Goal: Complete application form: Complete application form

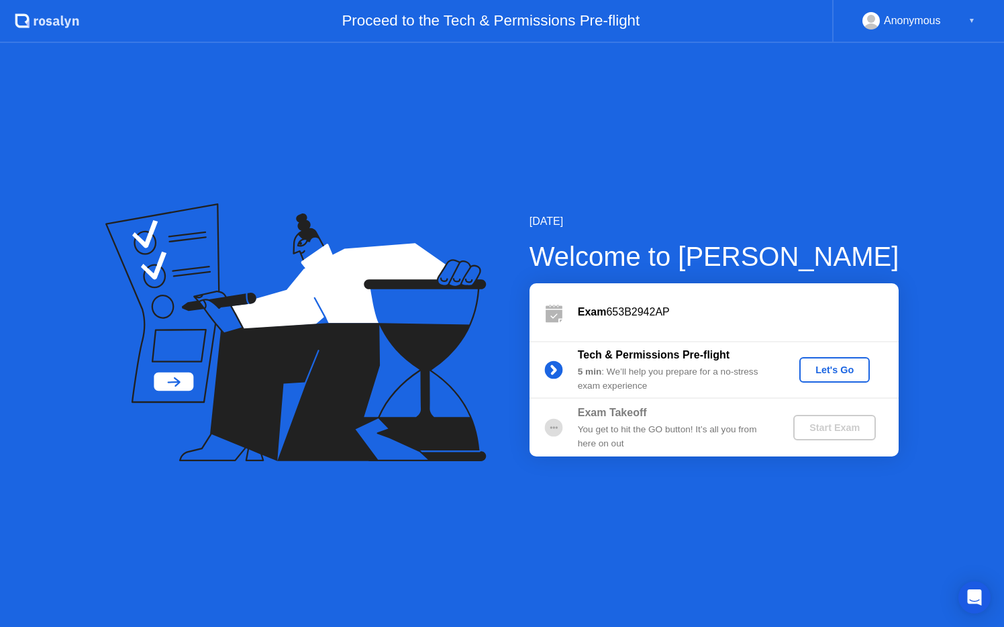
click at [842, 366] on div "Let's Go" at bounding box center [835, 370] width 60 height 11
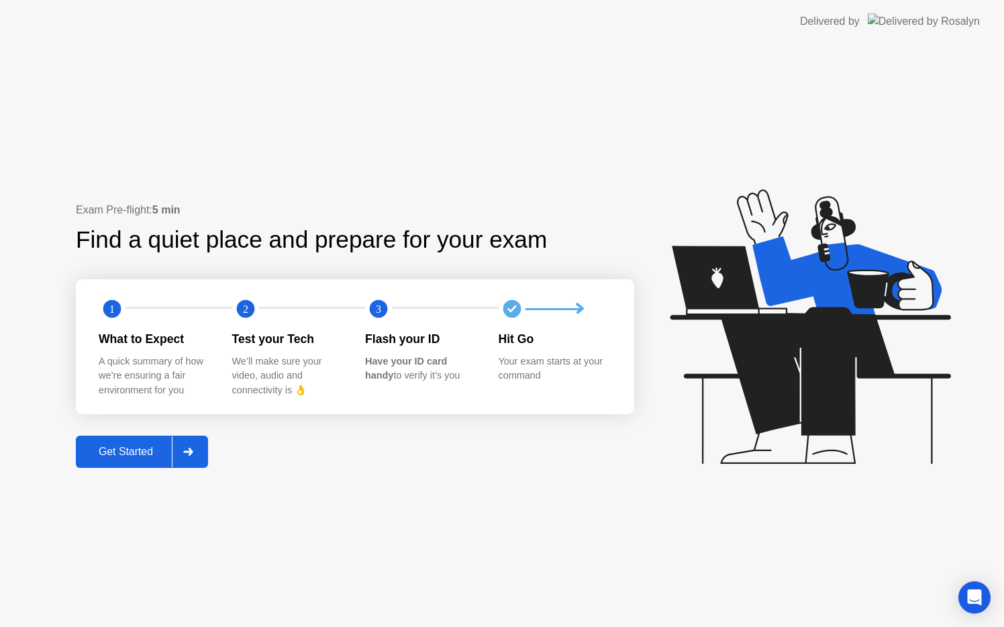
click at [197, 448] on div at bounding box center [188, 451] width 32 height 31
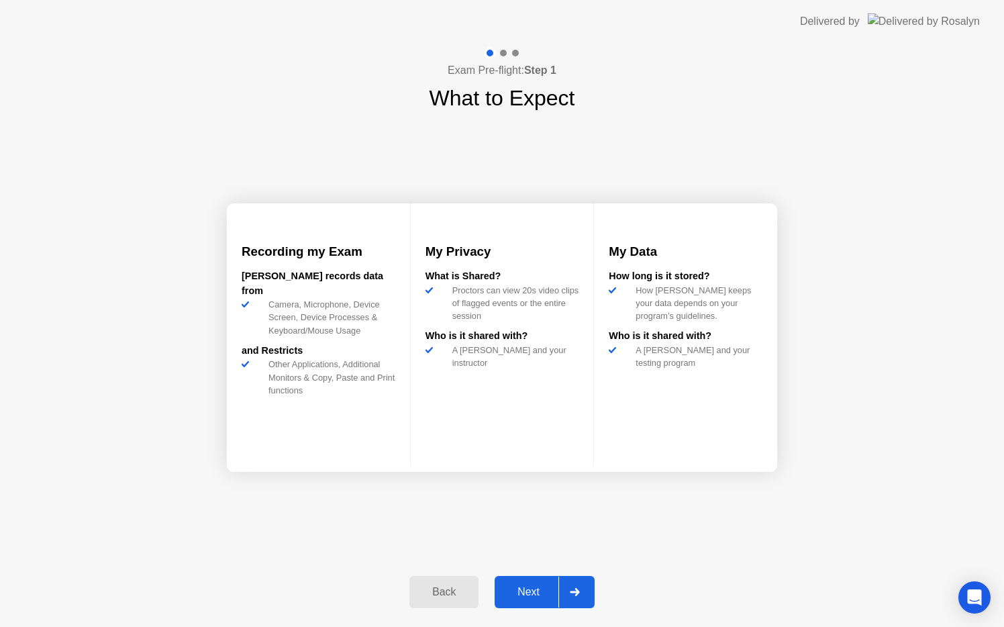
click at [579, 590] on icon at bounding box center [575, 592] width 10 height 8
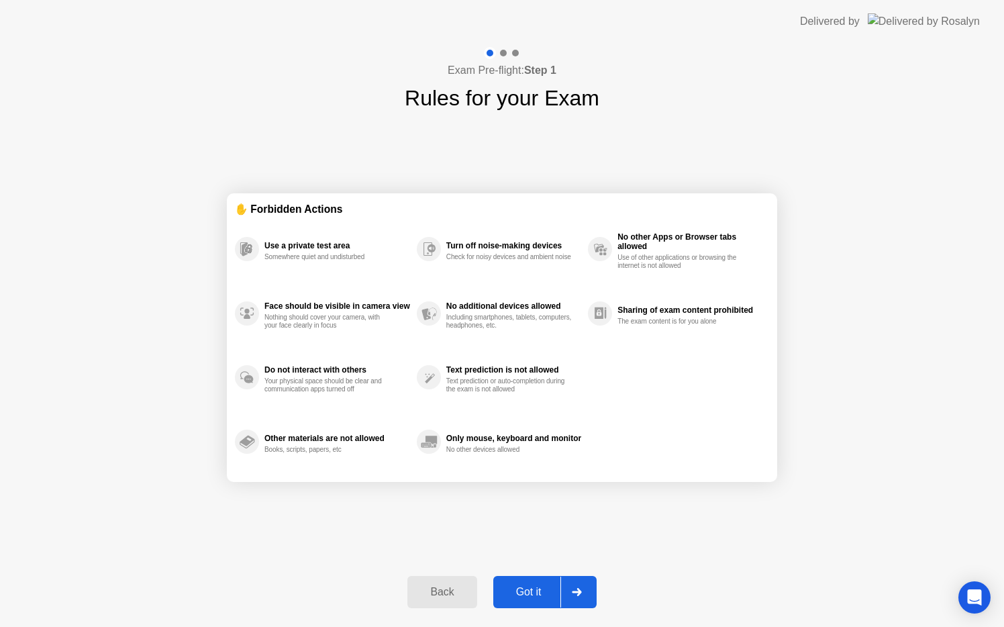
click at [566, 592] on div at bounding box center [577, 592] width 32 height 31
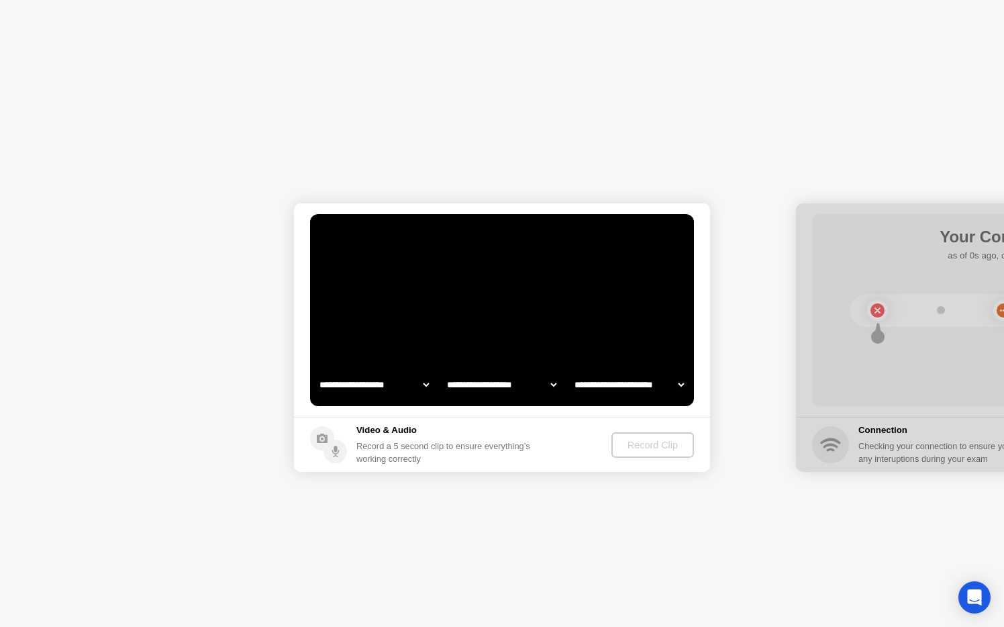
select select "**********"
select select "*******"
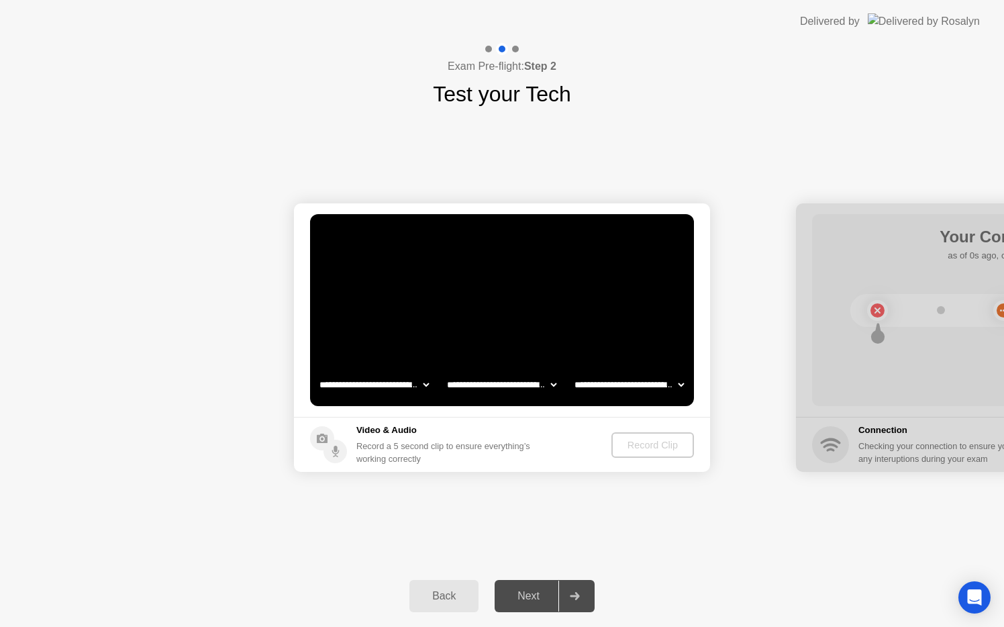
click at [415, 385] on select "**********" at bounding box center [374, 384] width 115 height 27
click at [505, 382] on select "**********" at bounding box center [502, 384] width 115 height 27
click at [645, 440] on div "Record Clip" at bounding box center [654, 445] width 72 height 11
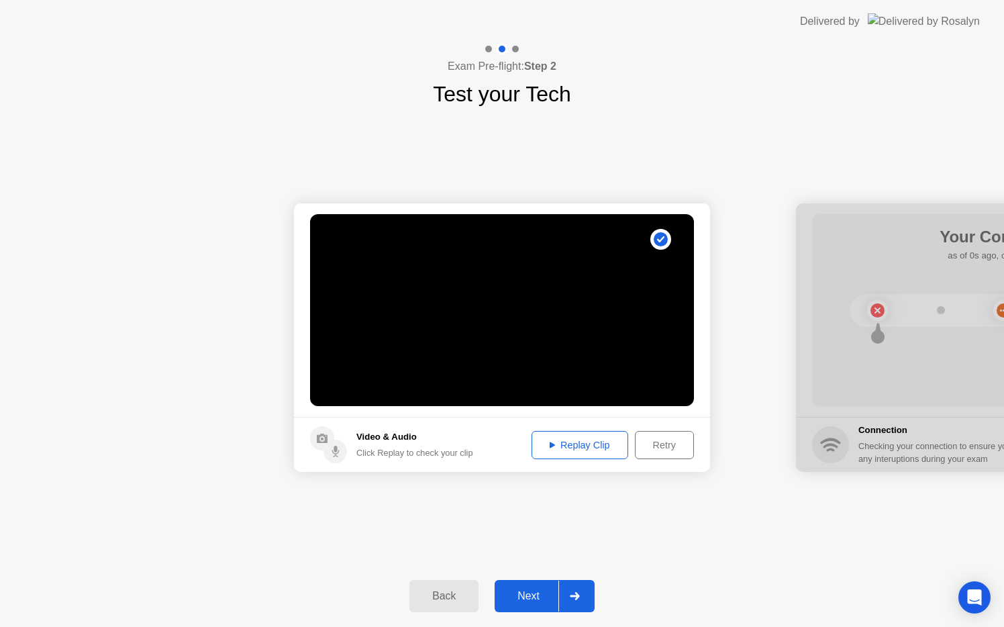
click at [602, 449] on div "Replay Clip" at bounding box center [579, 445] width 87 height 11
click at [564, 600] on div at bounding box center [575, 596] width 32 height 31
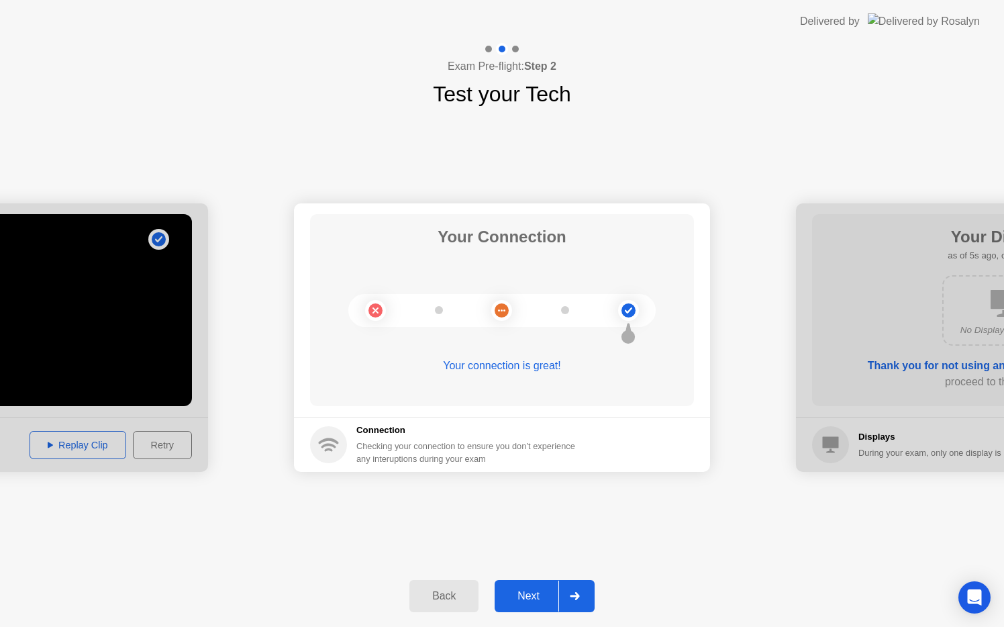
click at [563, 594] on div at bounding box center [575, 596] width 32 height 31
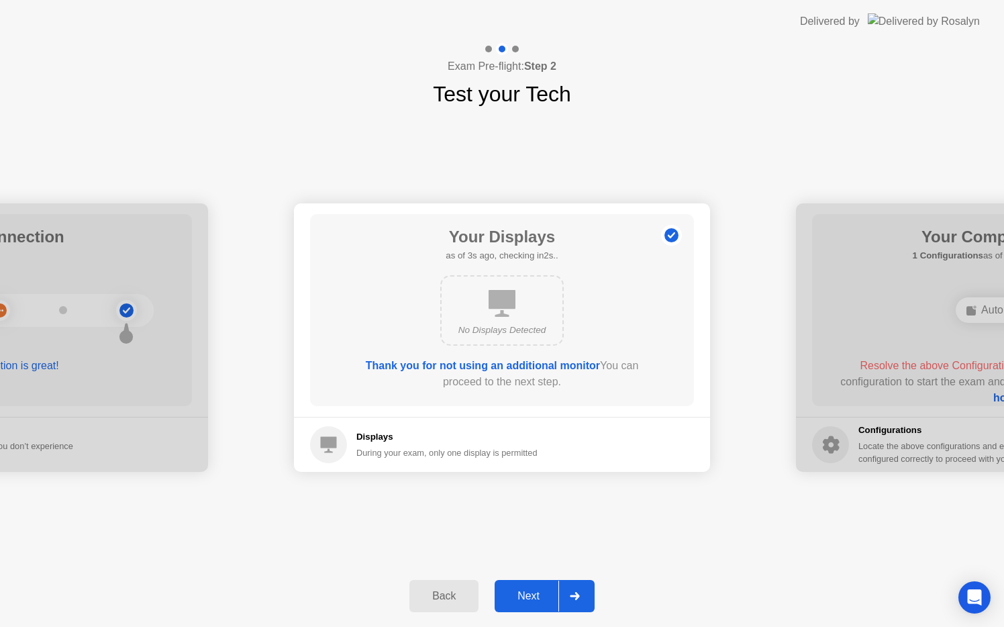
click at [546, 598] on div "Next" at bounding box center [529, 596] width 60 height 12
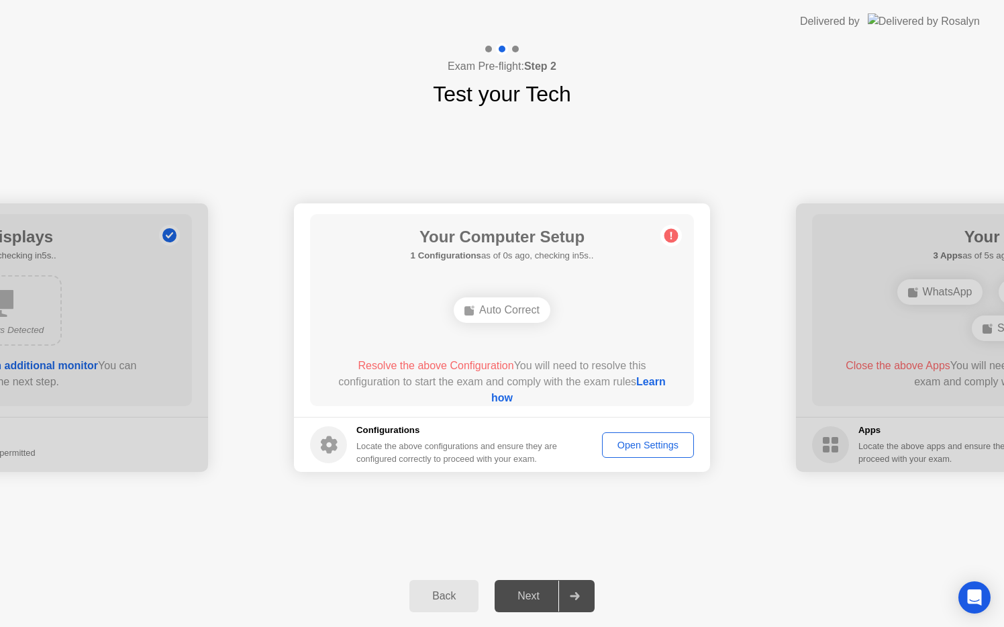
click at [622, 442] on div "Open Settings" at bounding box center [648, 445] width 83 height 11
drag, startPoint x: 517, startPoint y: 366, endPoint x: 641, endPoint y: 371, distance: 123.7
click at [641, 371] on div "Resolve the above Configuration You will need to resolve this configuration to …" at bounding box center [503, 382] width 346 height 48
click at [675, 236] on circle at bounding box center [672, 236] width 14 height 14
click at [656, 447] on div "Open Settings" at bounding box center [648, 445] width 83 height 11
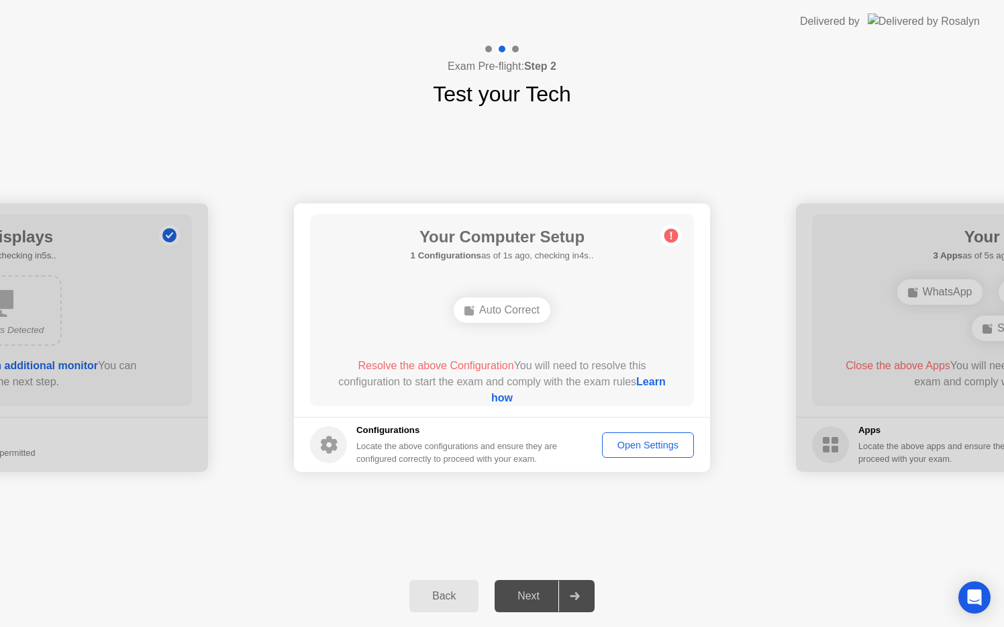
click at [652, 440] on div "Open Settings" at bounding box center [648, 445] width 83 height 11
drag, startPoint x: 422, startPoint y: 237, endPoint x: 490, endPoint y: 244, distance: 68.2
click at [490, 244] on h1 "Your Computer Setup" at bounding box center [502, 237] width 183 height 24
click at [500, 397] on link "Learn how" at bounding box center [579, 390] width 175 height 28
click at [654, 440] on div "Open Settings" at bounding box center [648, 445] width 83 height 11
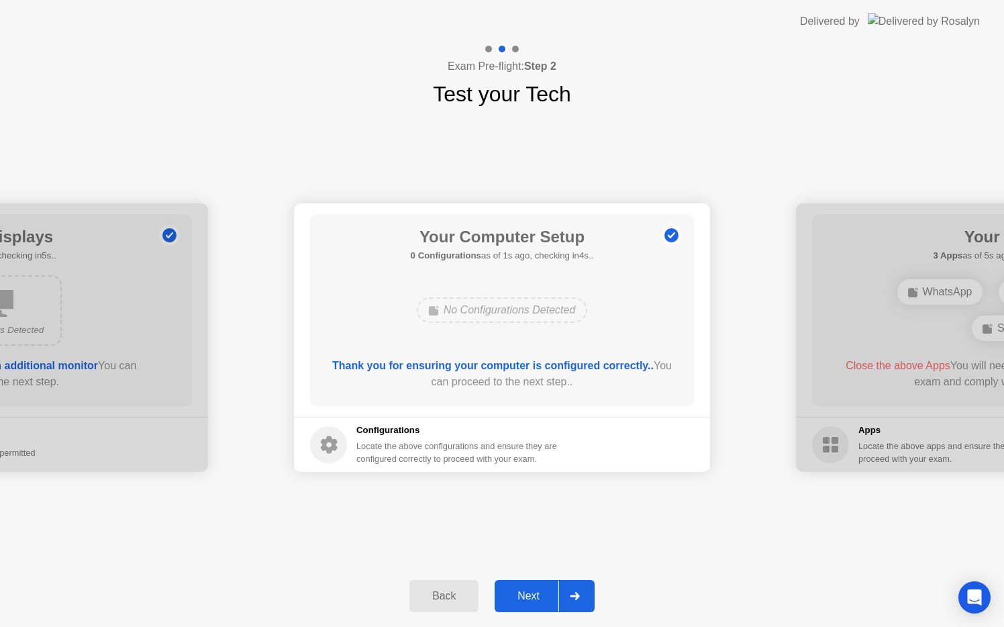
click at [546, 594] on div "Next" at bounding box center [529, 596] width 60 height 12
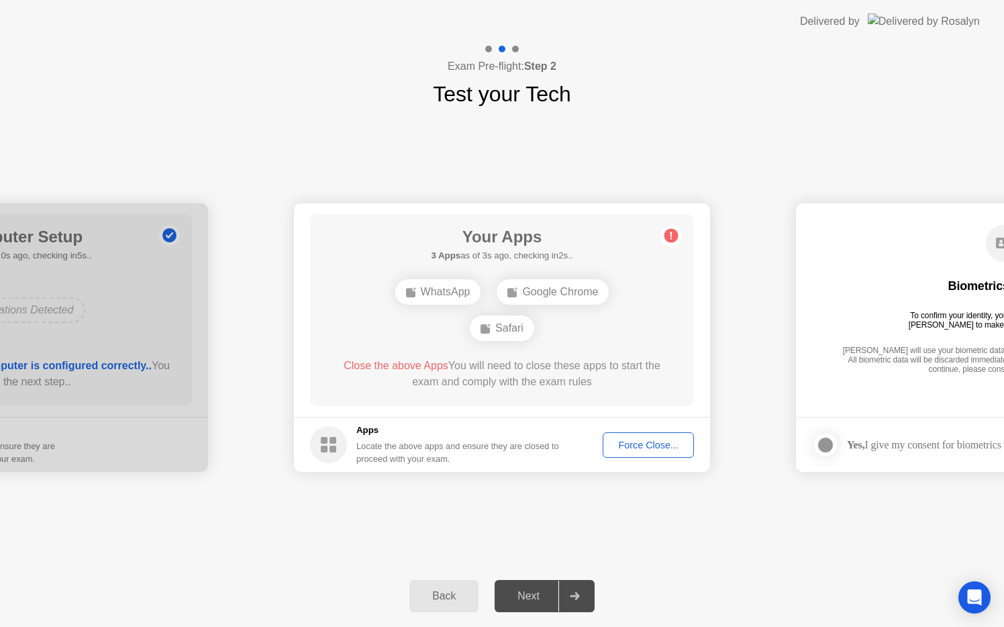
click at [635, 447] on div "Force Close..." at bounding box center [649, 445] width 82 height 11
click at [628, 445] on div "Force Close..." at bounding box center [649, 445] width 82 height 11
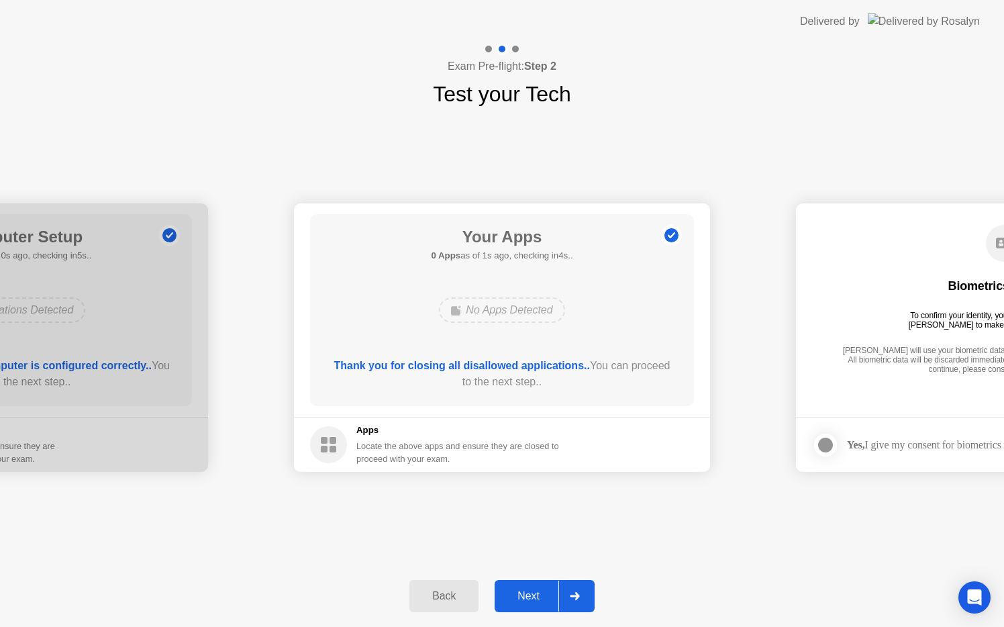
click at [561, 593] on div at bounding box center [575, 596] width 32 height 31
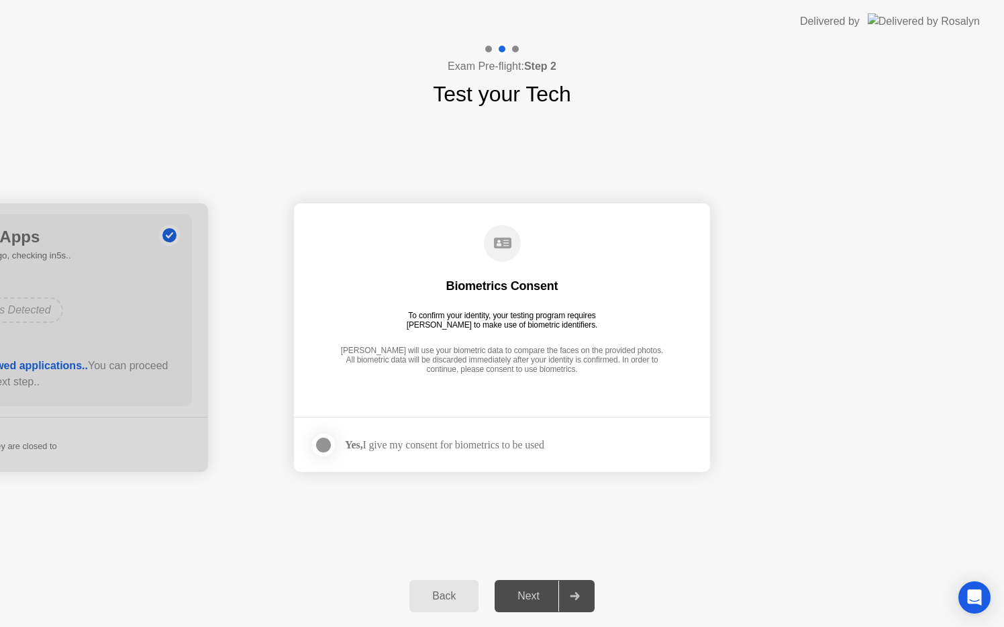
click at [446, 450] on div "Yes, I give my consent for biometrics to be used" at bounding box center [444, 444] width 199 height 13
click at [436, 449] on div "Yes, I give my consent for biometrics to be used" at bounding box center [444, 444] width 199 height 13
click at [328, 445] on div at bounding box center [324, 445] width 16 height 16
click at [555, 594] on div "Next" at bounding box center [529, 596] width 60 height 12
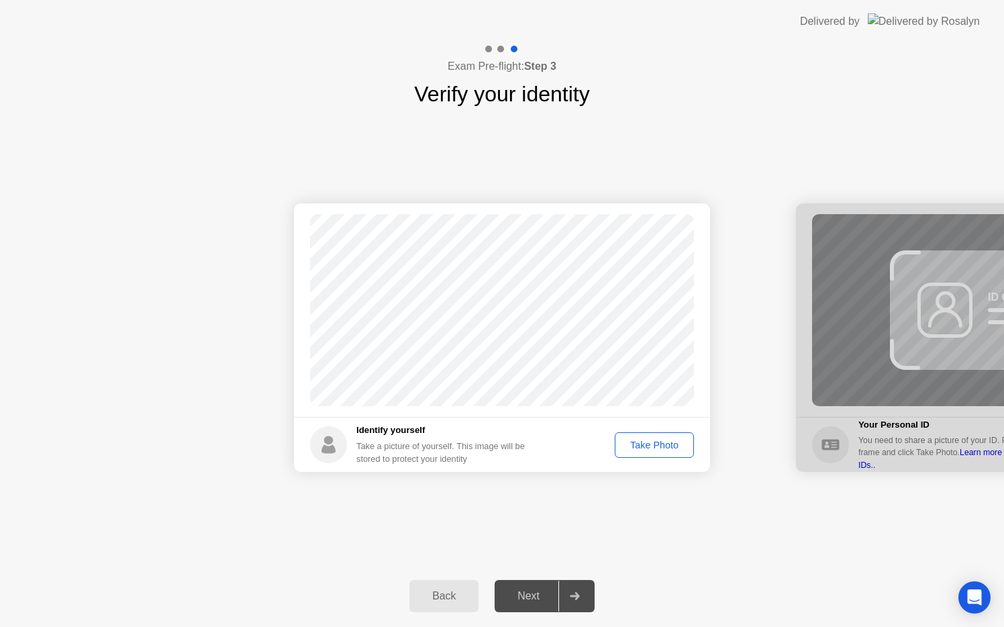
click at [676, 451] on div "Take Photo" at bounding box center [655, 445] width 70 height 11
click at [529, 592] on div "Next" at bounding box center [529, 596] width 60 height 12
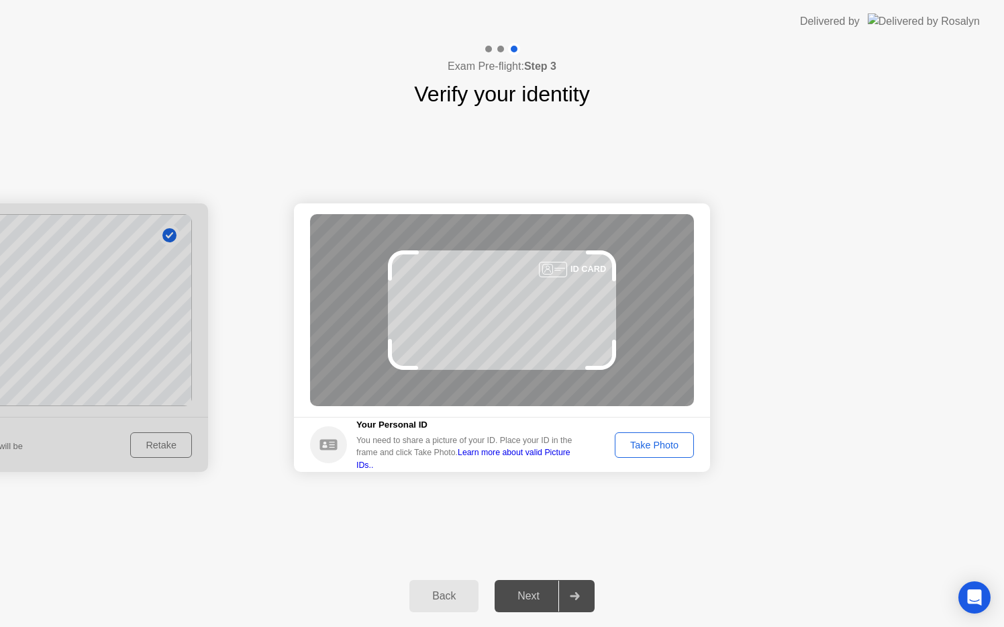
click at [633, 451] on div "Take Photo" at bounding box center [655, 445] width 70 height 11
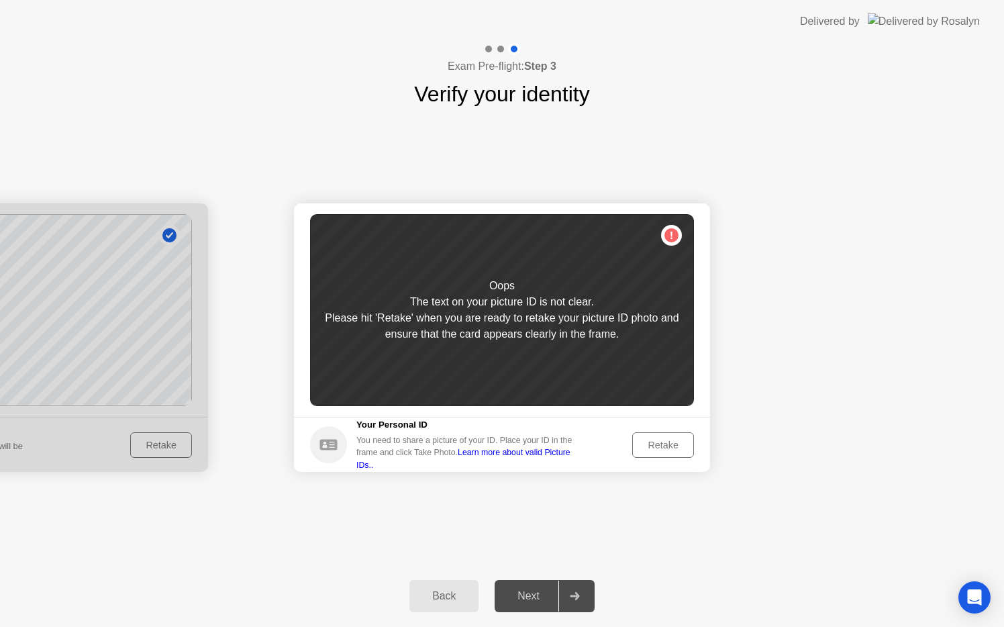
click at [653, 443] on div "Retake" at bounding box center [663, 445] width 52 height 11
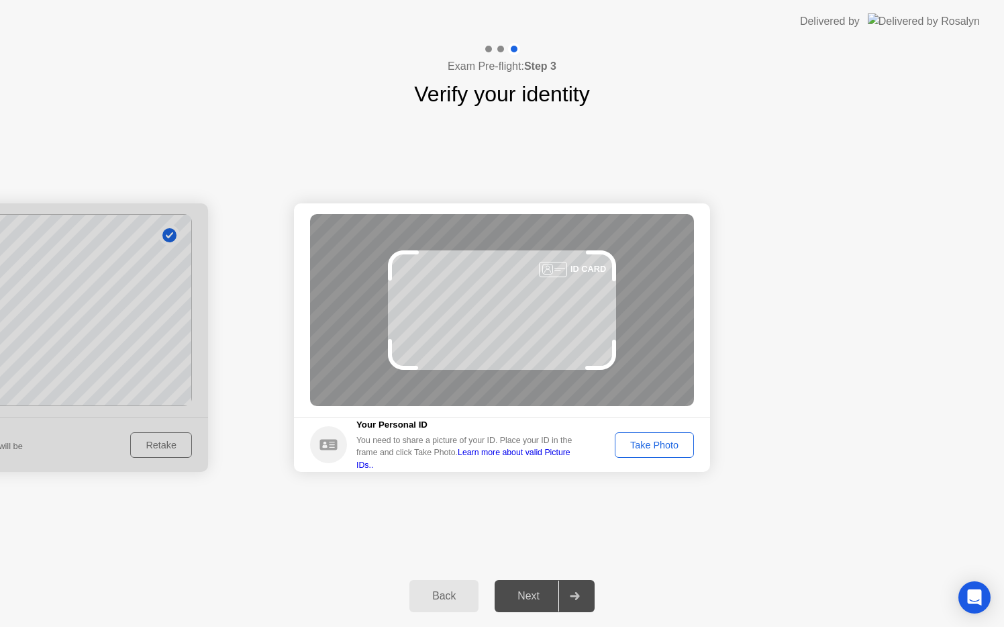
click at [658, 451] on div "Take Photo" at bounding box center [655, 445] width 70 height 11
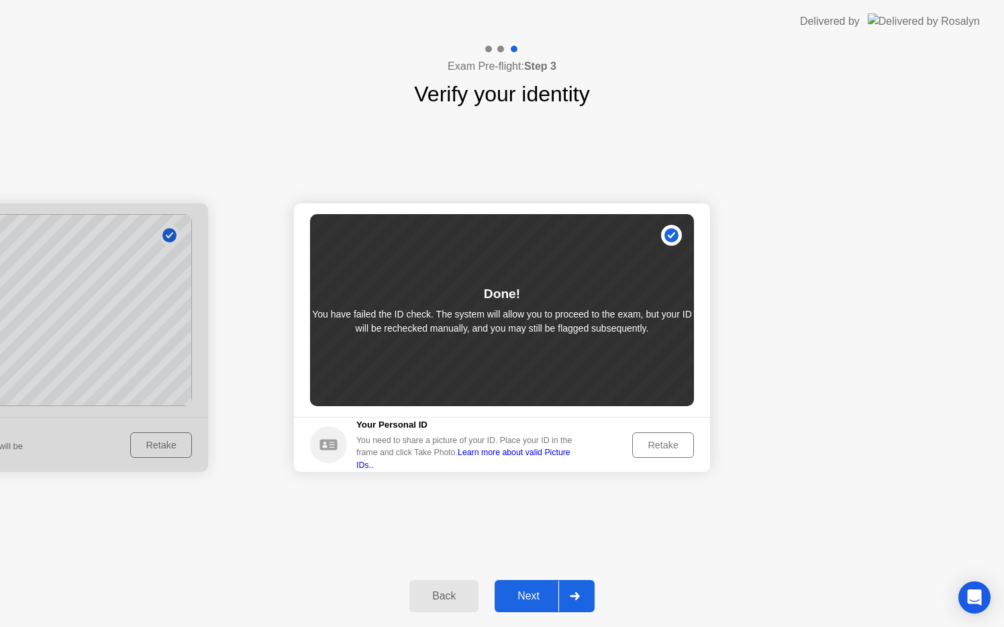
click at [544, 590] on div "Next" at bounding box center [529, 596] width 60 height 12
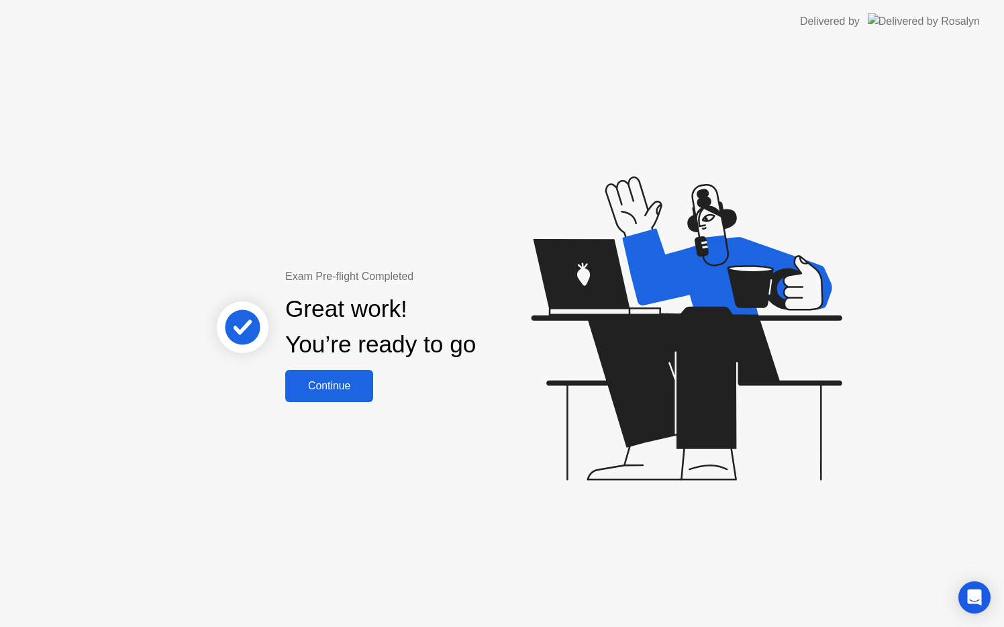
click at [348, 386] on div "Continue" at bounding box center [329, 386] width 80 height 12
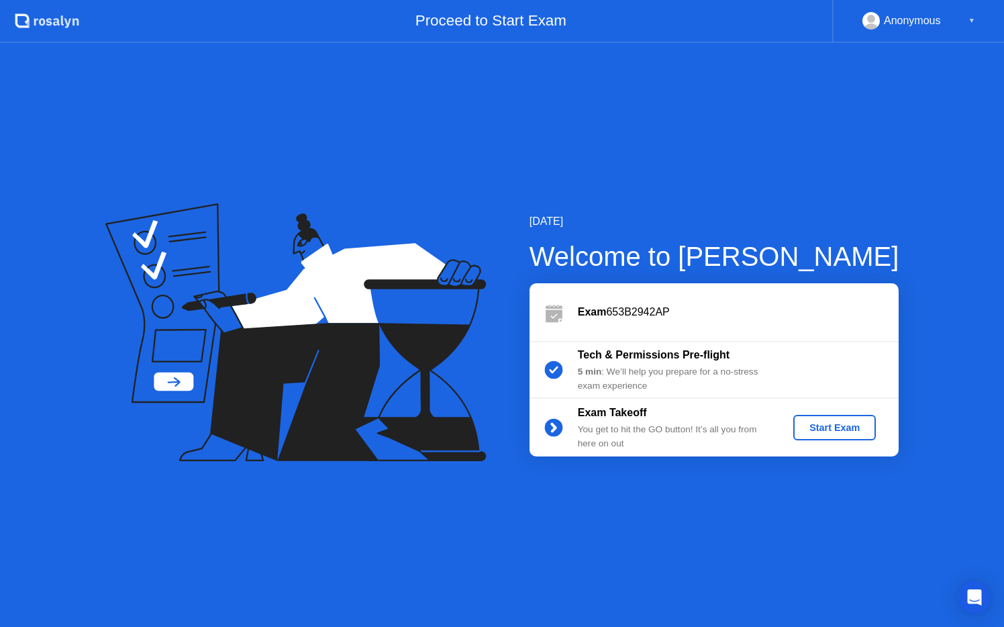
click at [851, 430] on div "Start Exam" at bounding box center [835, 427] width 72 height 11
